Goal: Browse casually

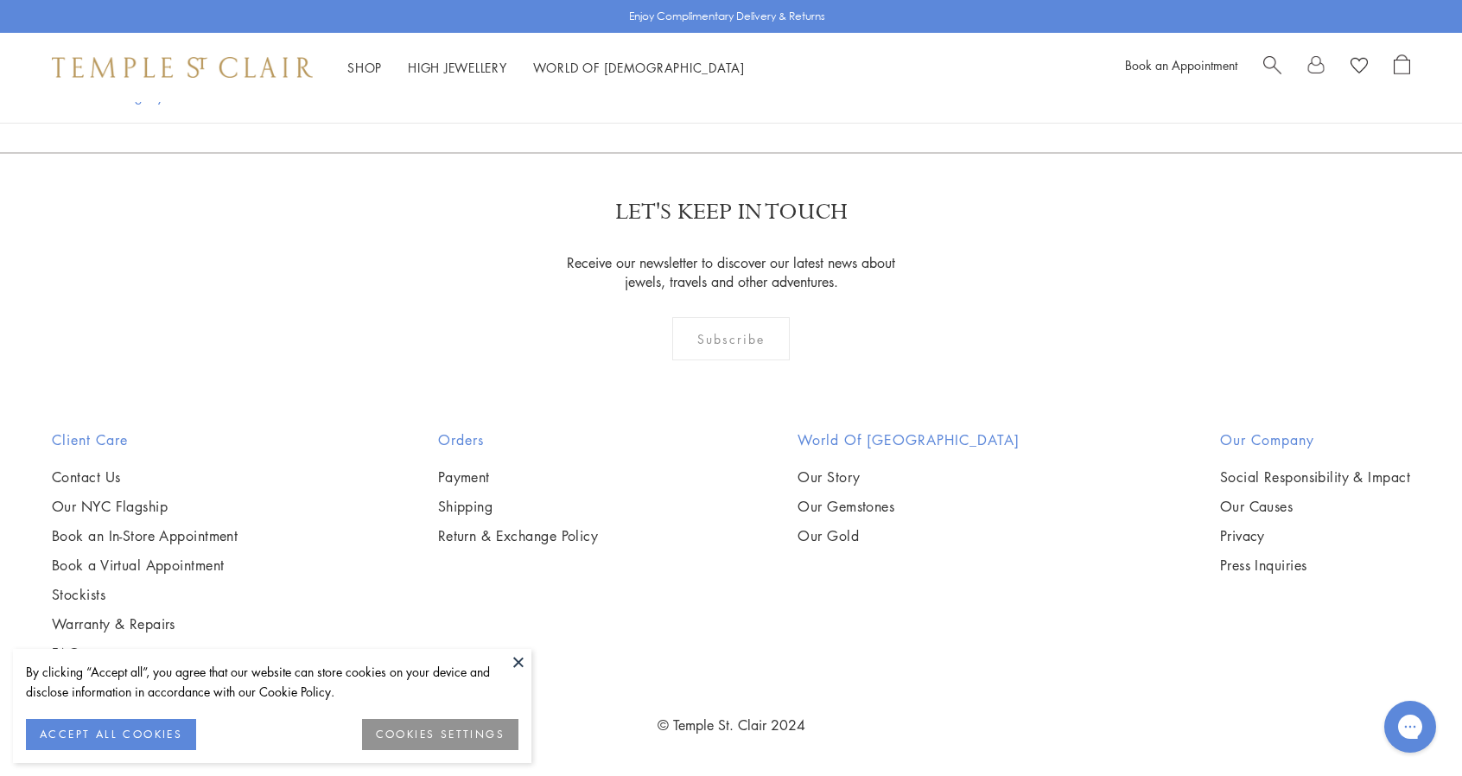
scroll to position [7517, 0]
click at [513, 658] on button at bounding box center [518, 662] width 26 height 26
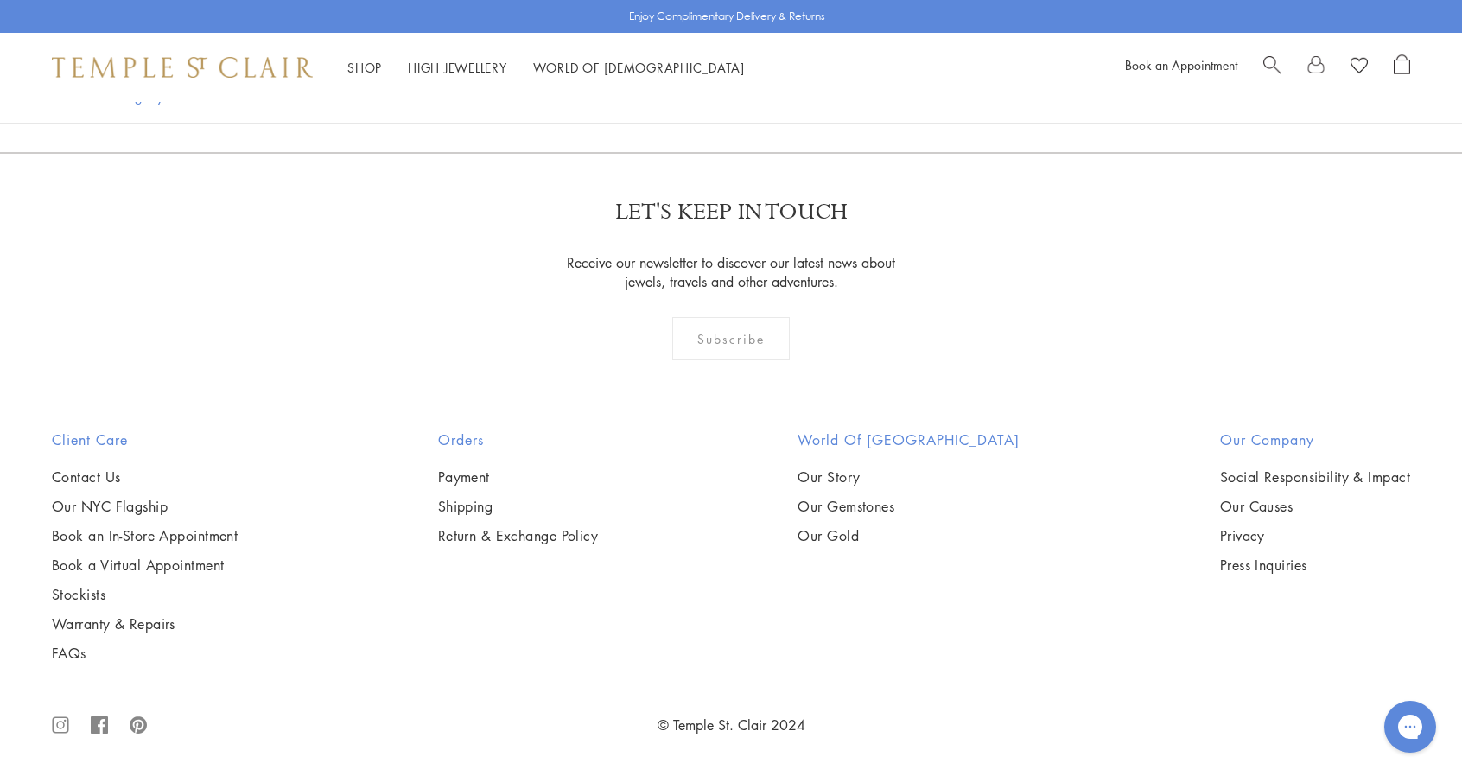
scroll to position [9332, 0]
click at [700, 83] on link "2" at bounding box center [703, 59] width 57 height 48
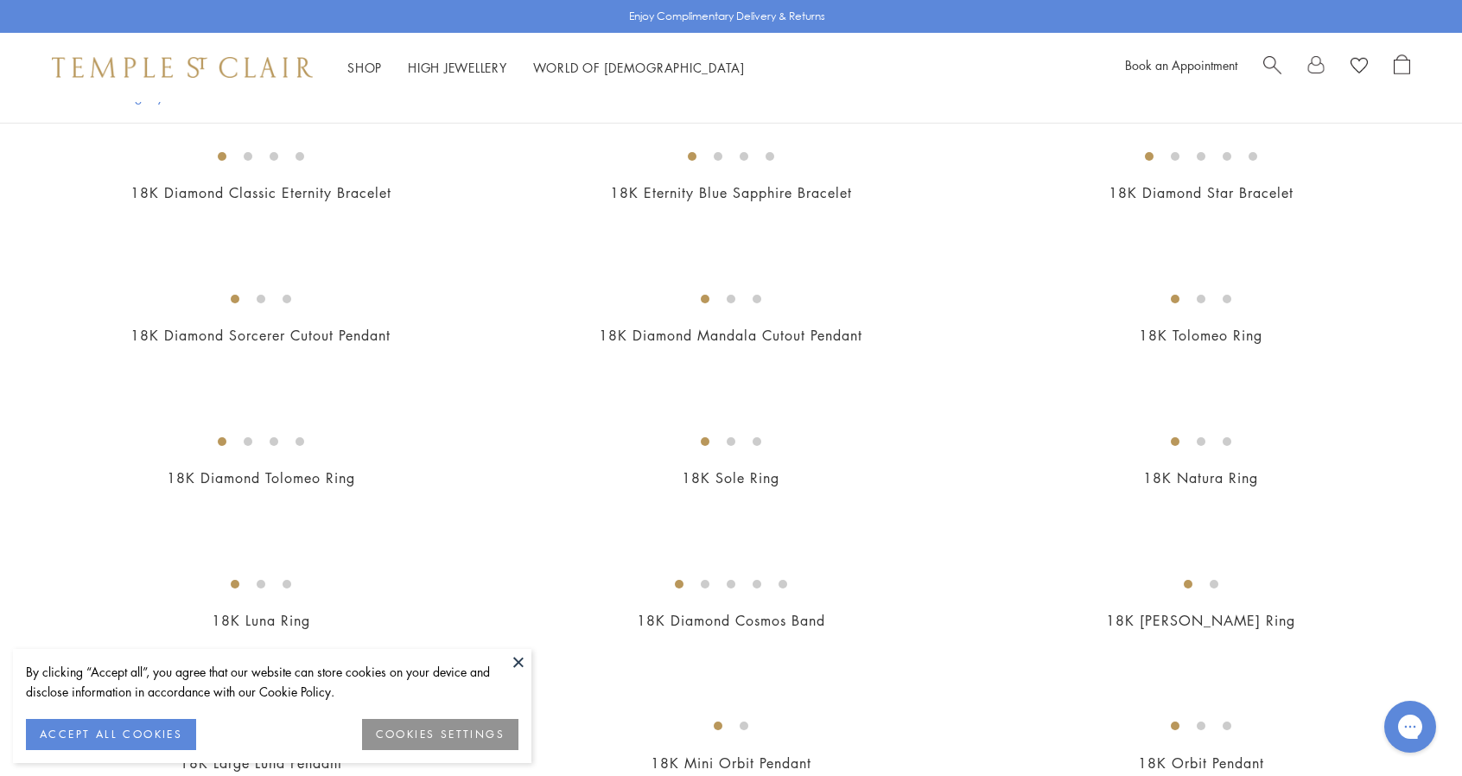
scroll to position [605, 0]
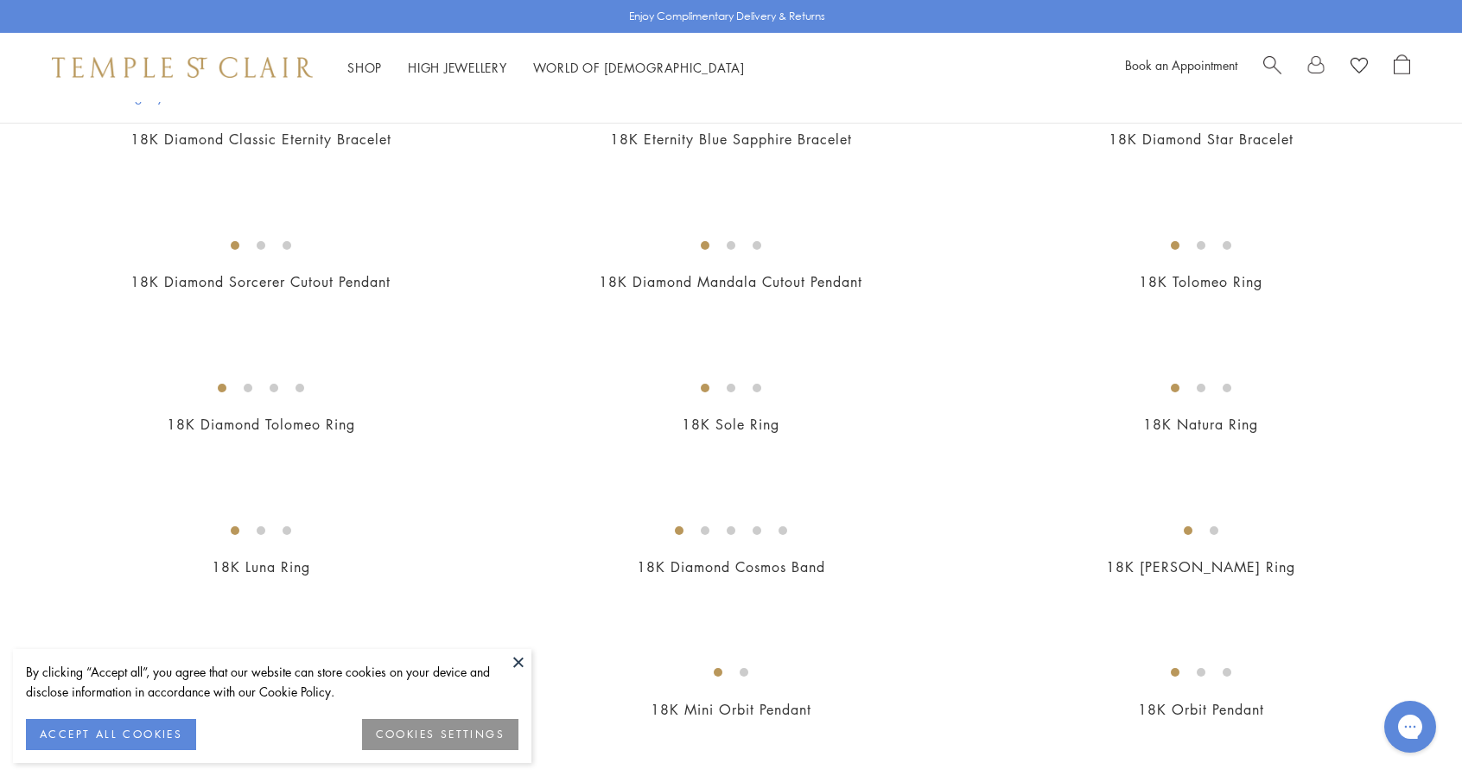
click at [396, 732] on button "COOKIES SETTINGS" at bounding box center [440, 734] width 156 height 31
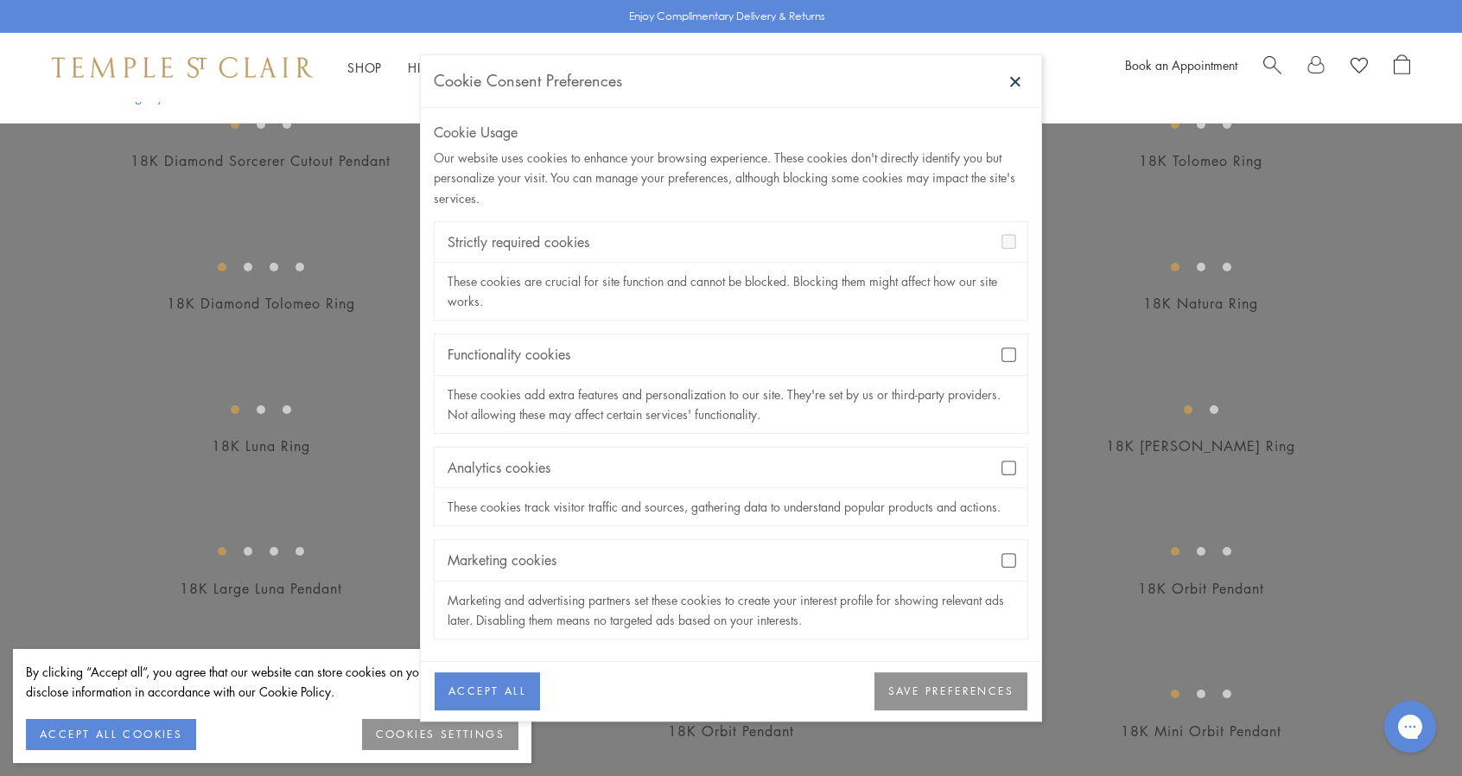
scroll to position [691, 0]
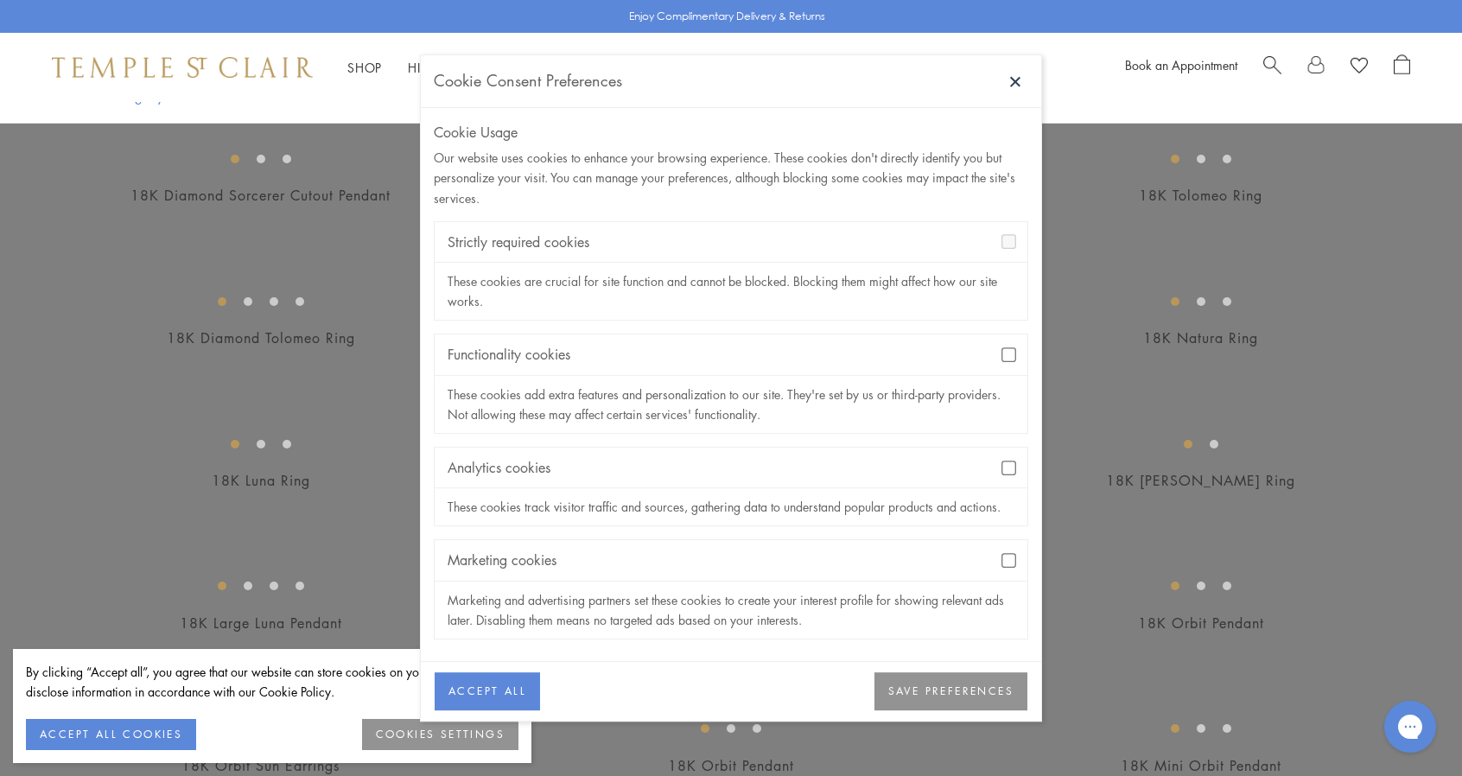
click at [938, 696] on button "SAVE PREFERENCES" at bounding box center [950, 691] width 153 height 38
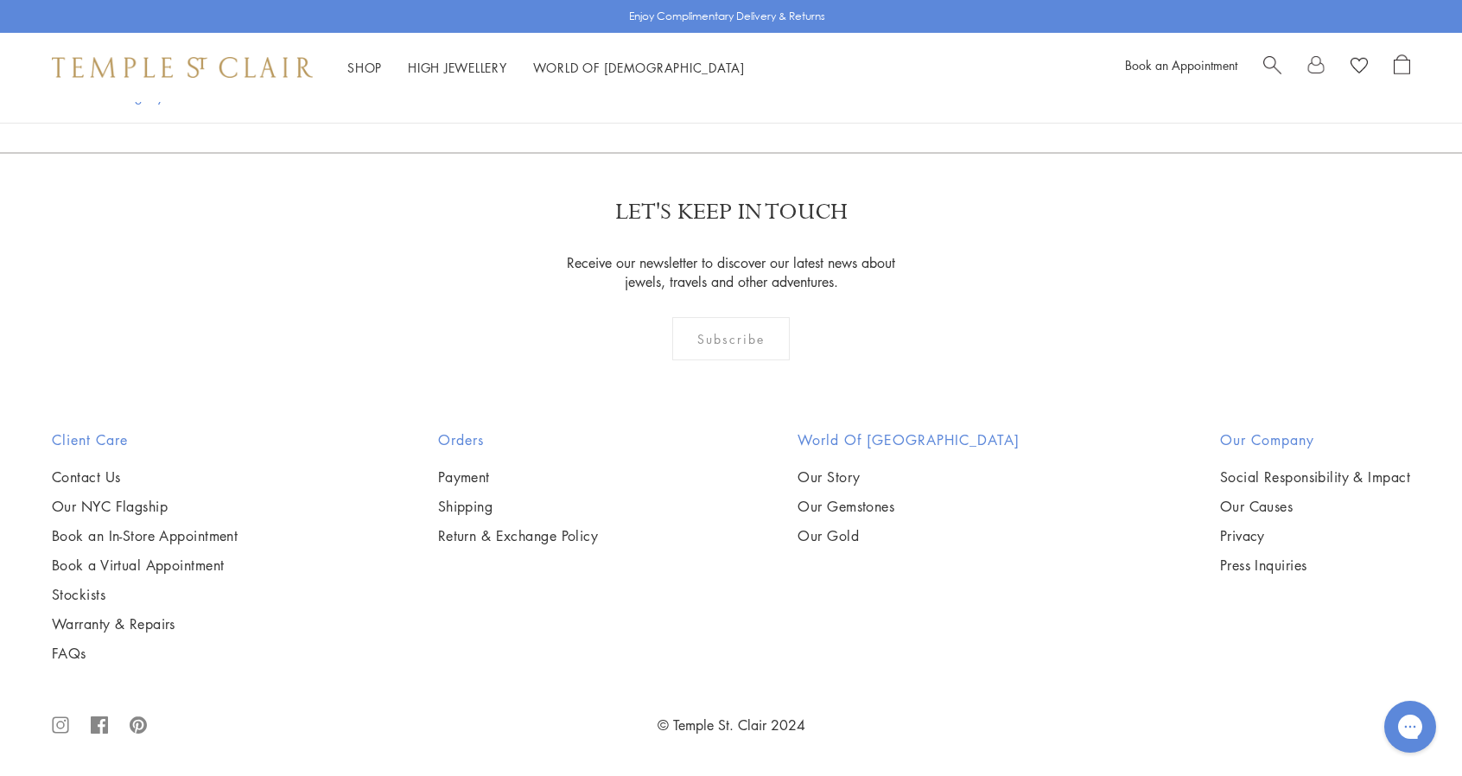
scroll to position [5962, 0]
